Goal: Find specific page/section: Find specific page/section

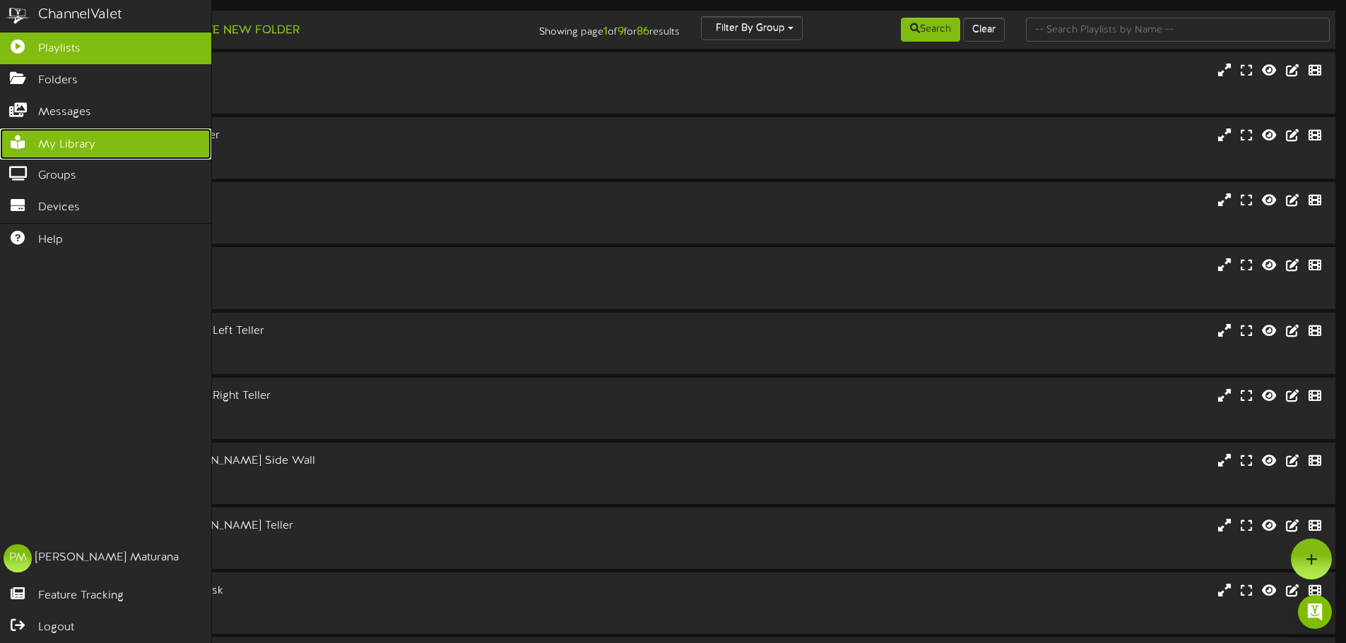
click at [71, 146] on span "My Library" at bounding box center [66, 145] width 57 height 16
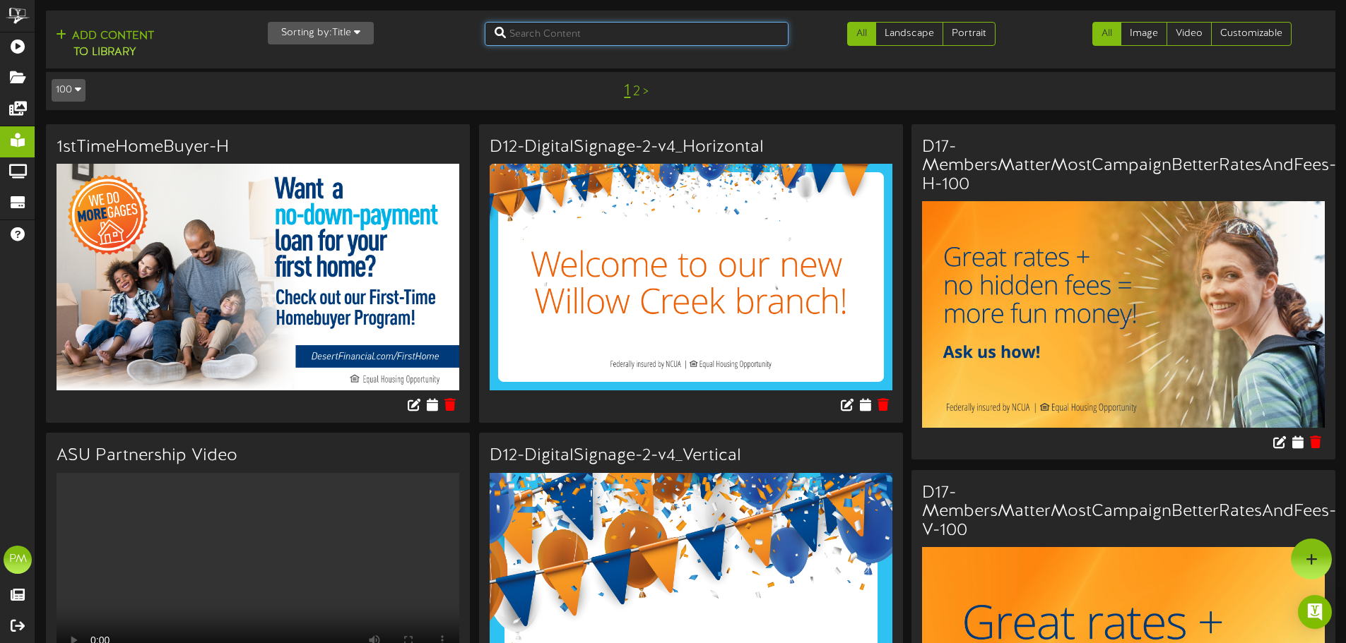
click at [689, 40] on input "text" at bounding box center [637, 34] width 304 height 24
type input "d5"
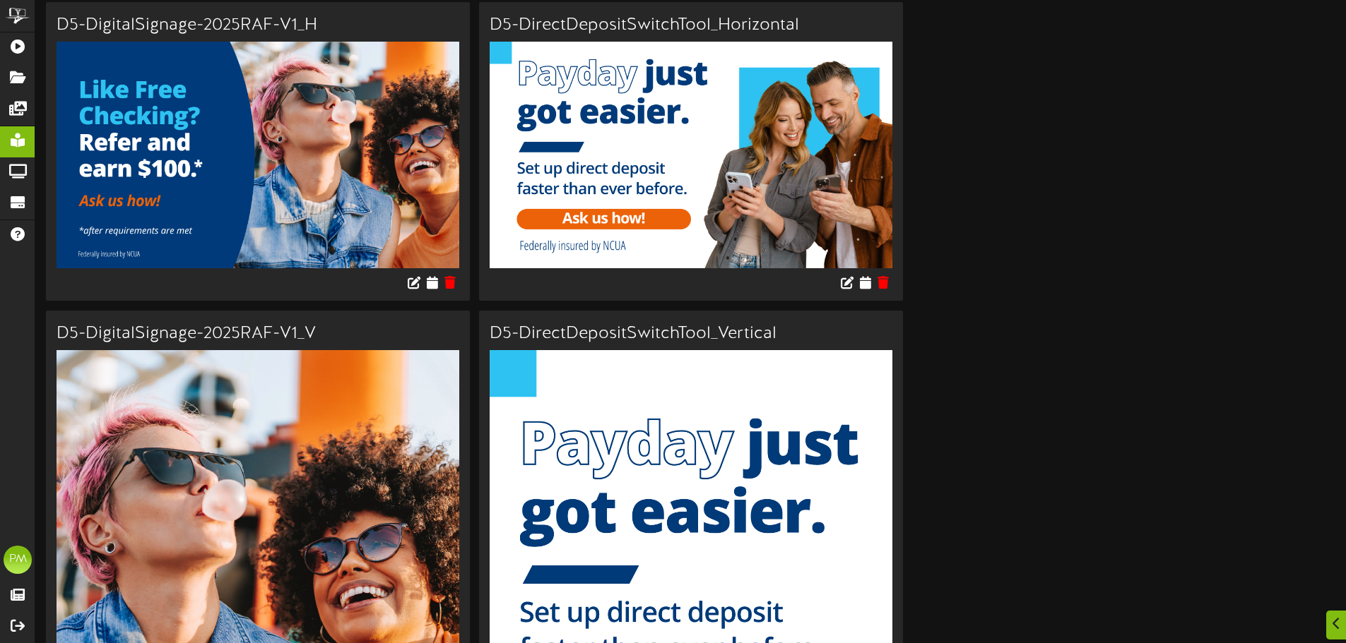
scroll to position [1201, 0]
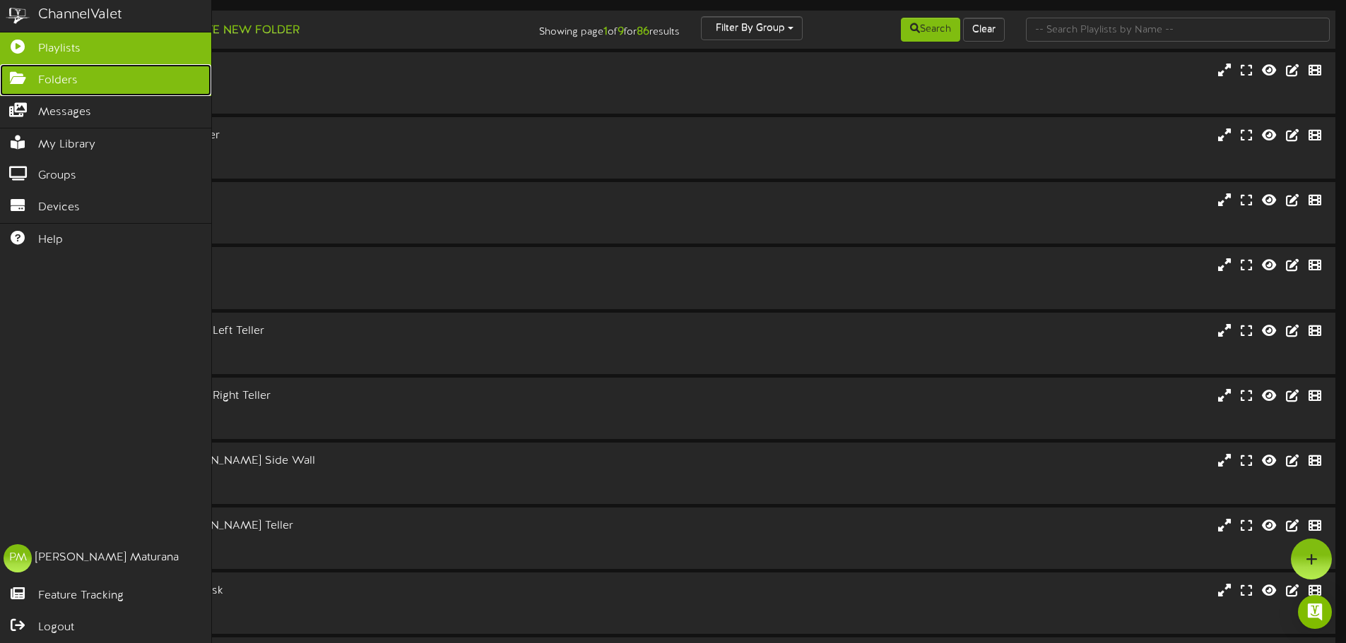
click at [51, 75] on span "Folders" at bounding box center [58, 81] width 40 height 16
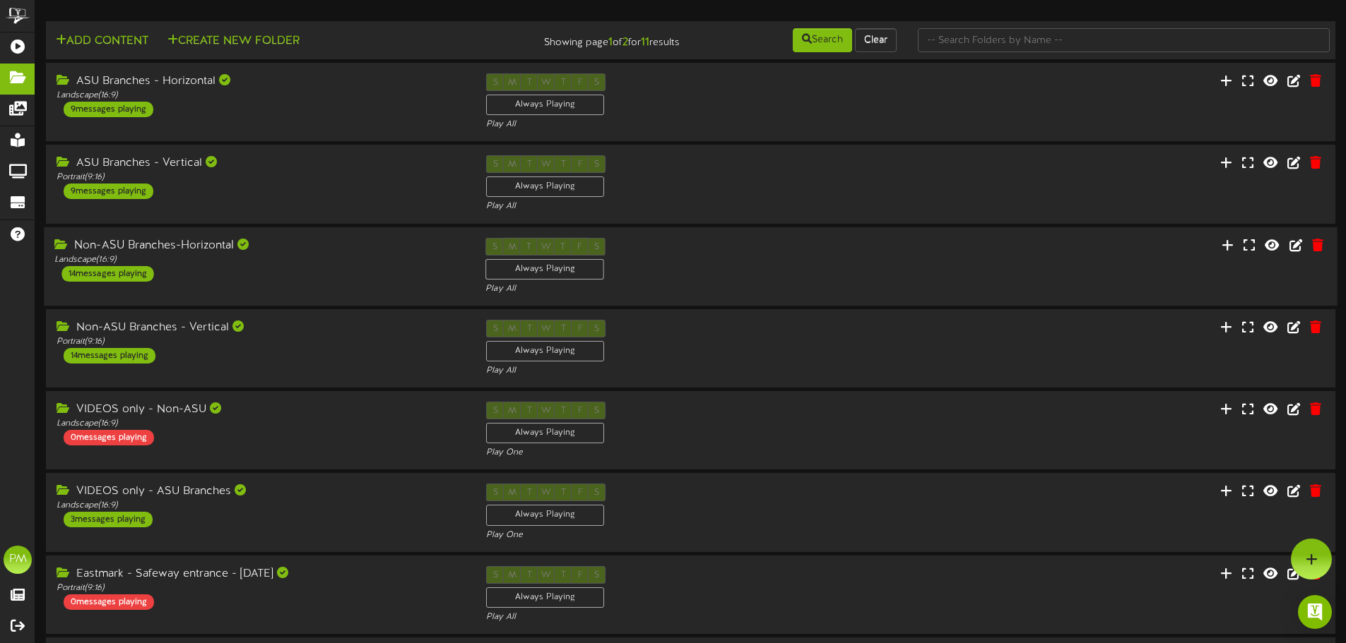
click at [351, 241] on div "Non-ASU Branches-Horizontal" at bounding box center [259, 245] width 410 height 16
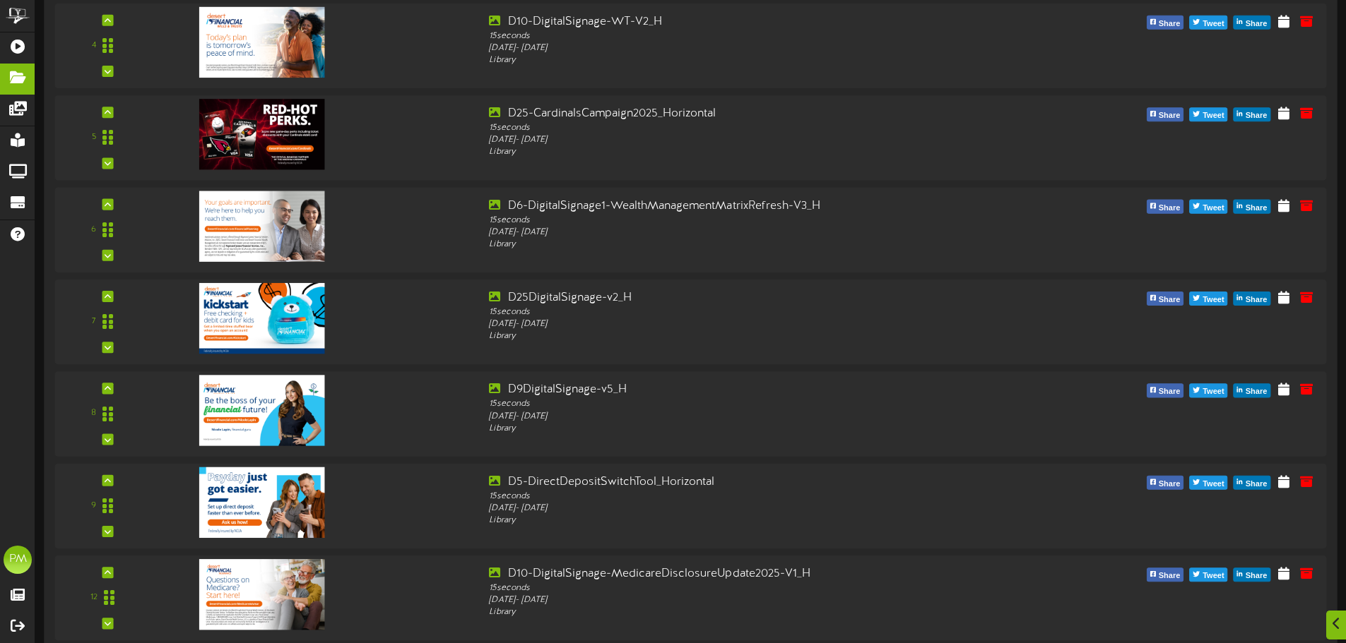
scroll to position [777, 0]
